Goal: Check status

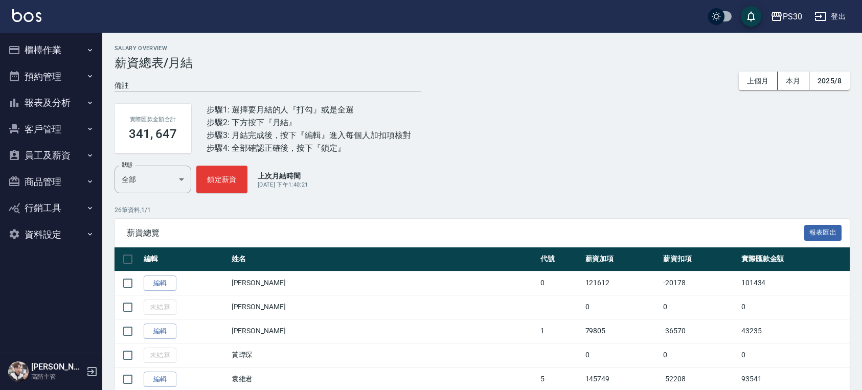
scroll to position [204, 0]
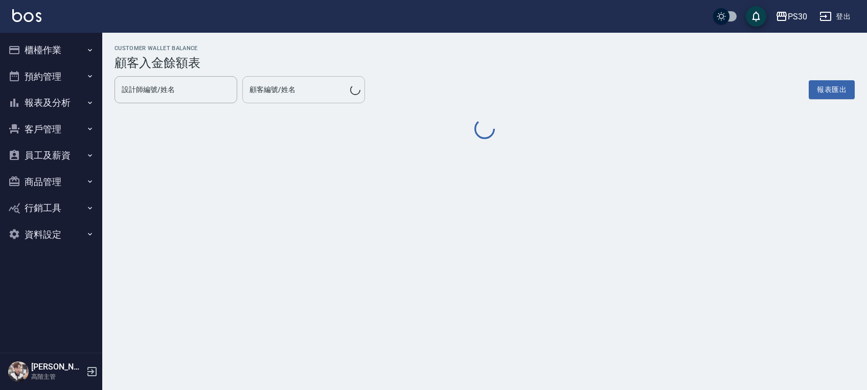
click at [329, 92] on input "顧客編號/姓名" at bounding box center [298, 90] width 103 height 18
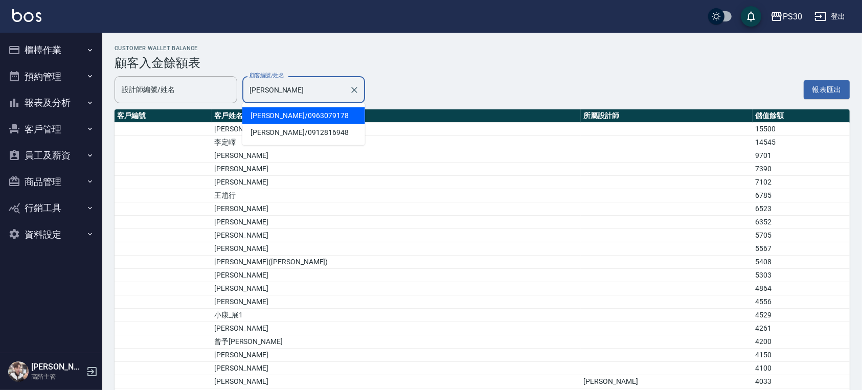
click at [295, 116] on span "陳婷汝 / 0963079178" at bounding box center [303, 115] width 123 height 17
type input "陳婷汝/0963079178"
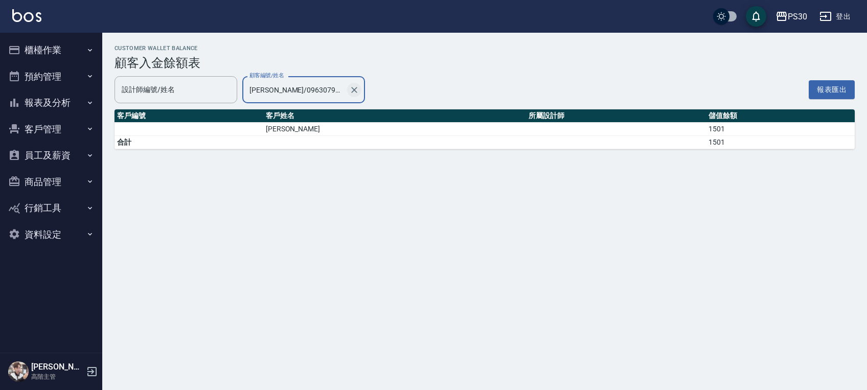
click at [352, 95] on button "Clear" at bounding box center [354, 90] width 14 height 14
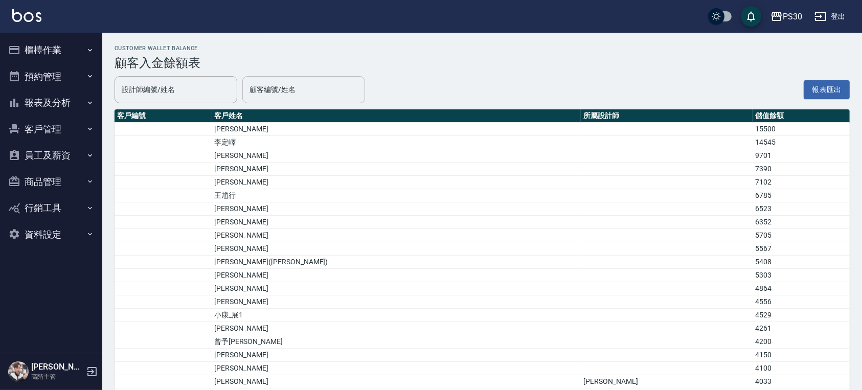
click at [316, 92] on input "顧客編號/姓名" at bounding box center [303, 90] width 113 height 18
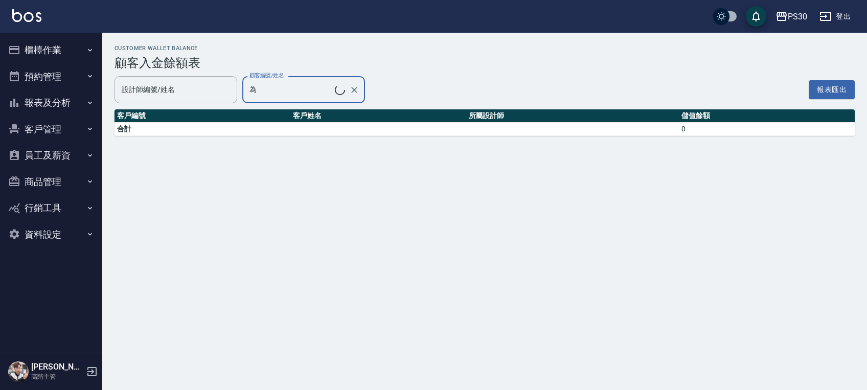
type input "[PERSON_NAME]/0979098834"
